Goal: Task Accomplishment & Management: Use online tool/utility

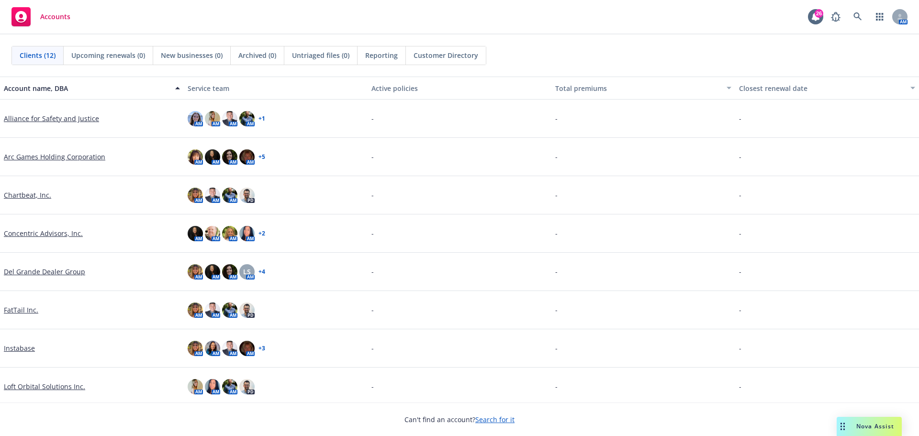
scroll to position [96, 0]
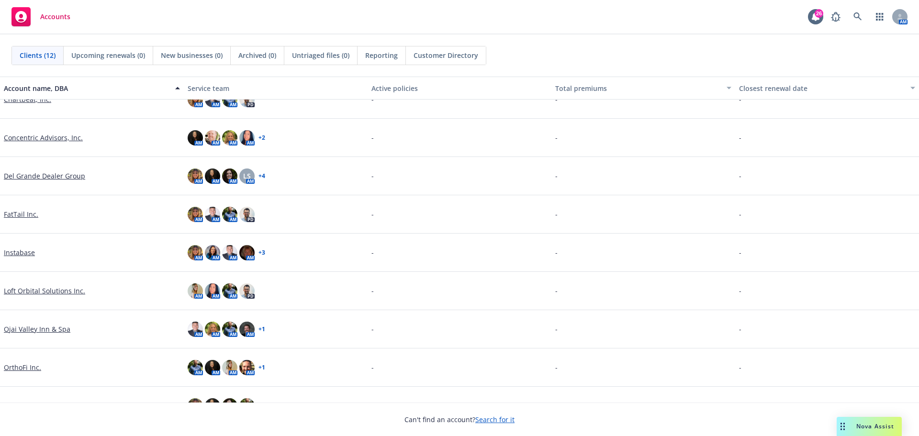
click at [25, 248] on link "Instabase" at bounding box center [19, 252] width 31 height 10
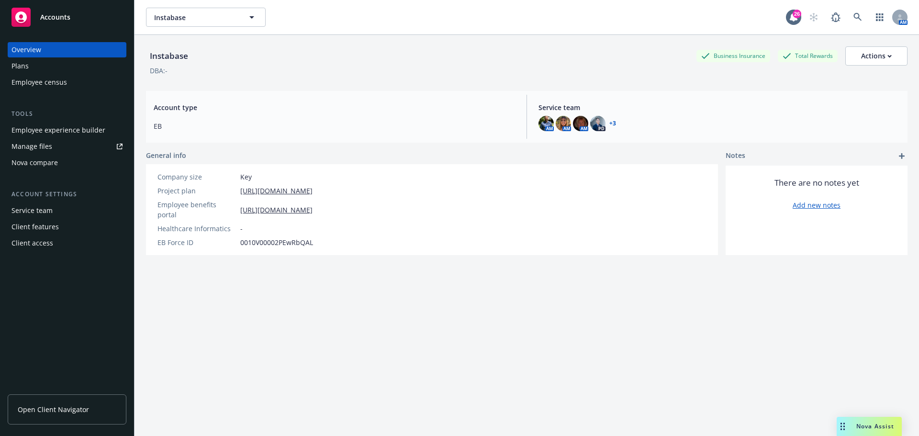
click at [42, 144] on div "Manage files" at bounding box center [31, 146] width 41 height 15
